Goal: Information Seeking & Learning: Learn about a topic

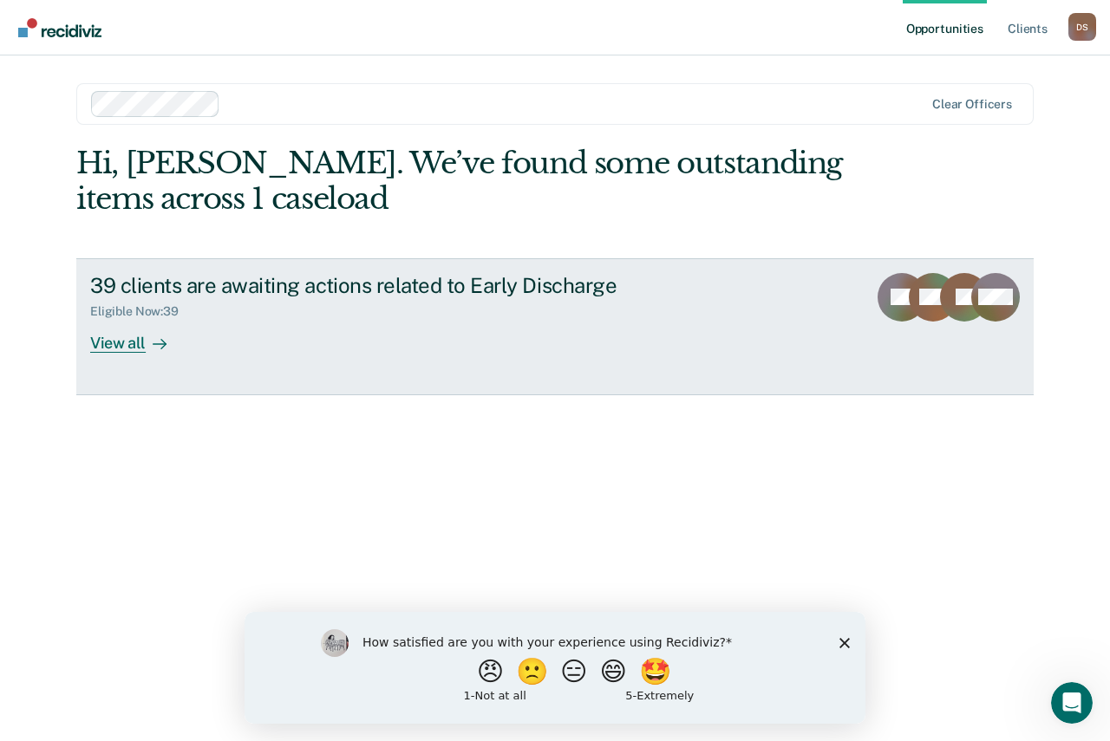
click at [116, 344] on div "View all" at bounding box center [138, 336] width 97 height 34
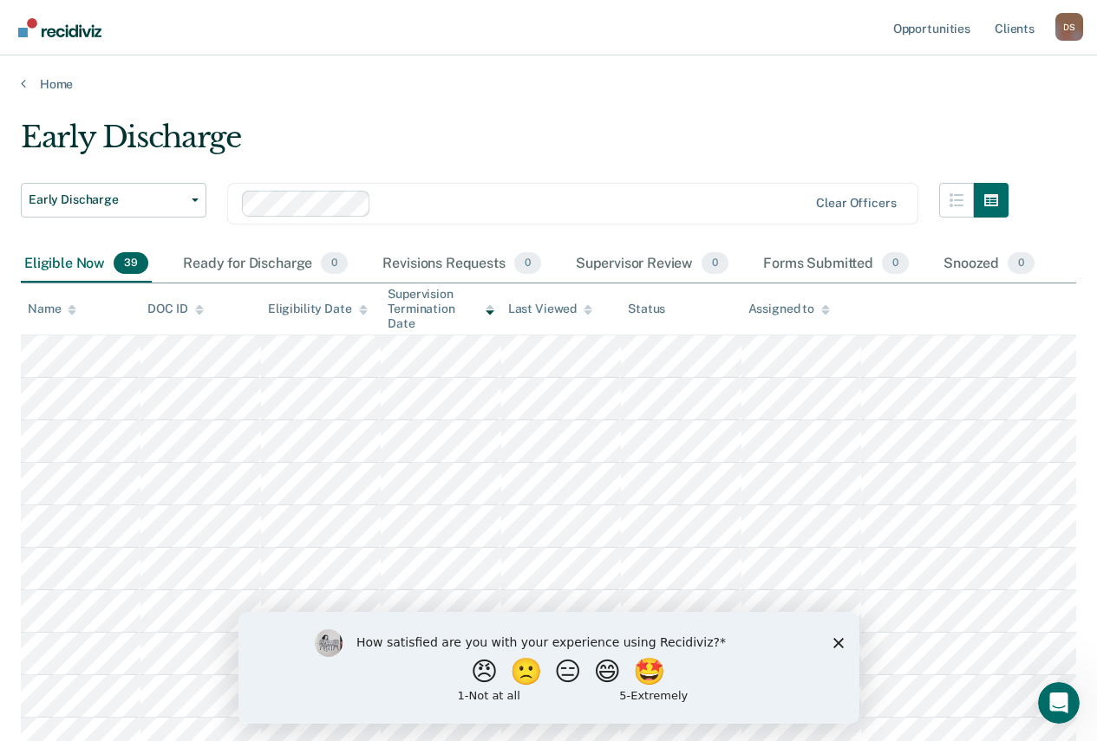
click at [838, 641] on polygon "Close survey" at bounding box center [838, 642] width 10 height 10
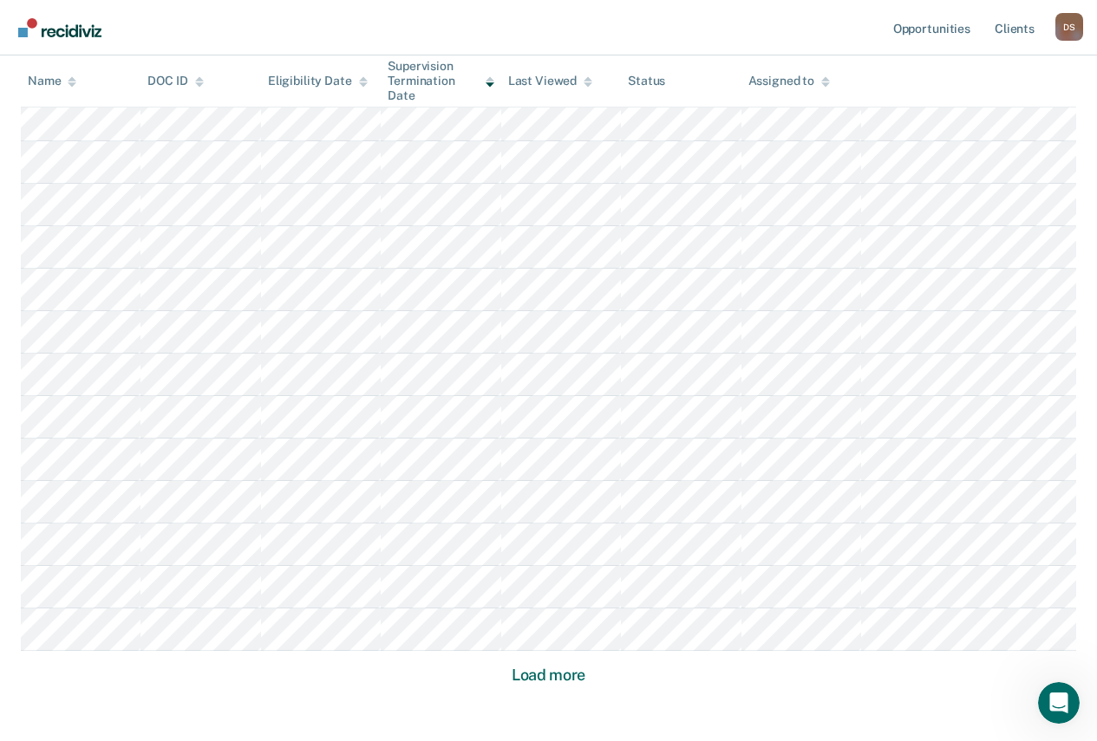
scroll to position [1031, 0]
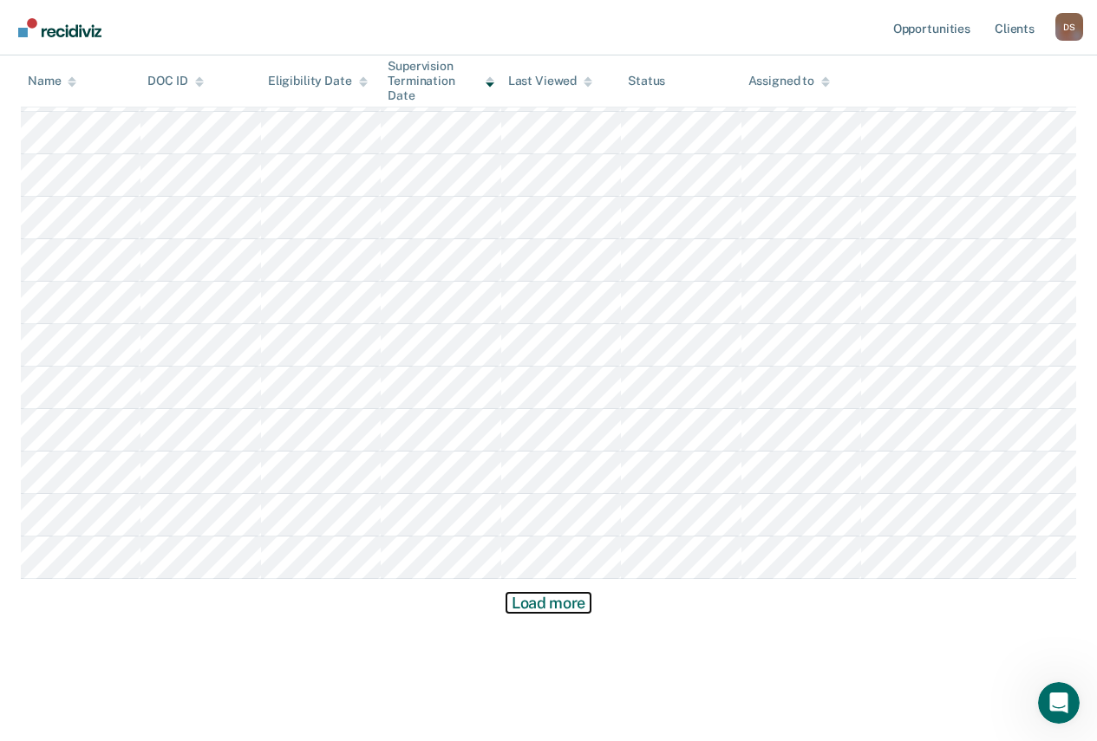
click at [549, 597] on button "Load more" at bounding box center [548, 603] width 84 height 21
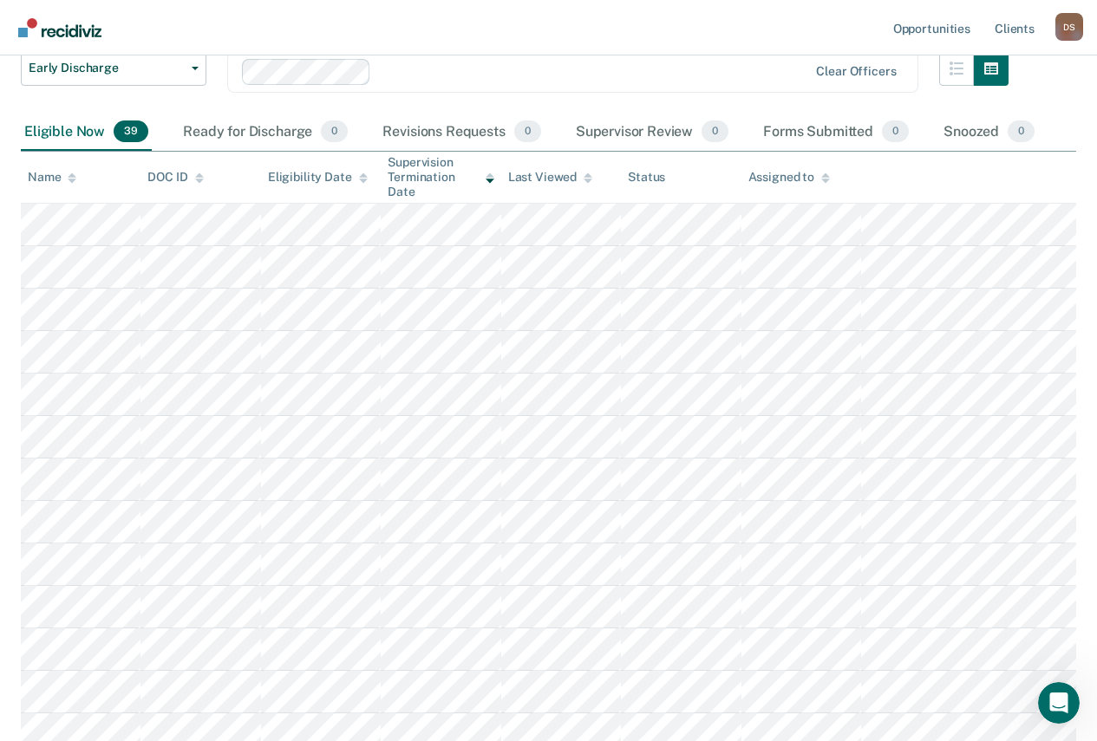
scroll to position [0, 0]
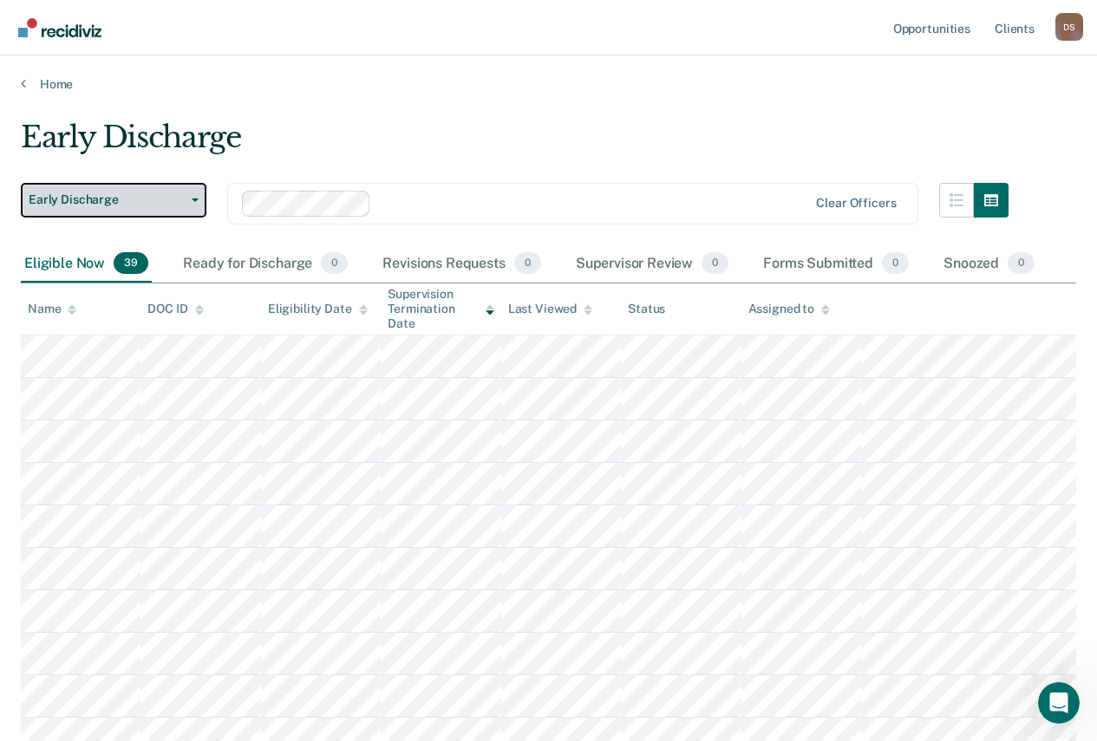
click at [193, 206] on button "Early Discharge" at bounding box center [114, 200] width 186 height 35
click at [558, 147] on div "Early Discharge" at bounding box center [515, 144] width 988 height 49
